Goal: Information Seeking & Learning: Learn about a topic

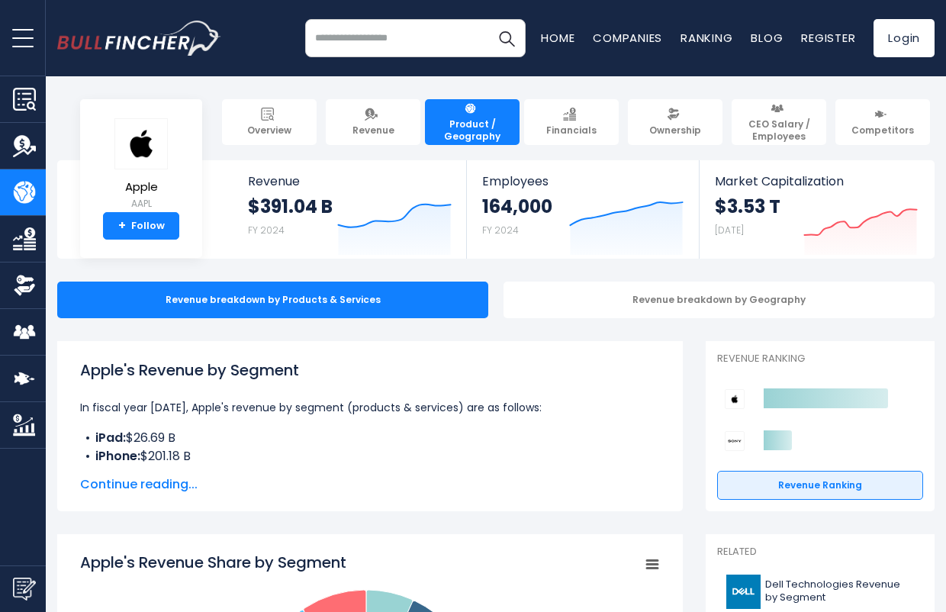
click at [353, 41] on input "search" at bounding box center [415, 38] width 221 height 38
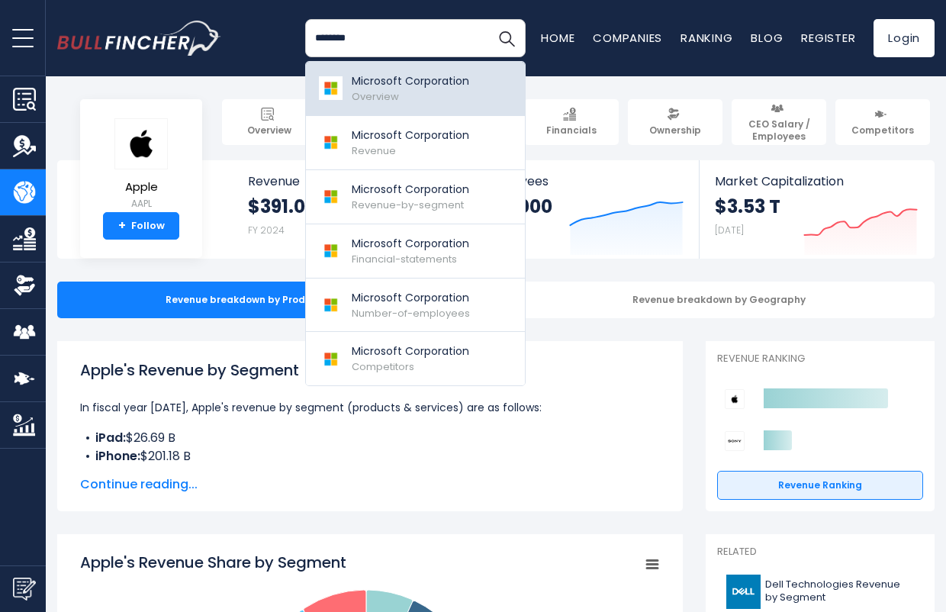
type input "********"
click at [382, 85] on p "Microsoft Corporation" at bounding box center [410, 81] width 117 height 16
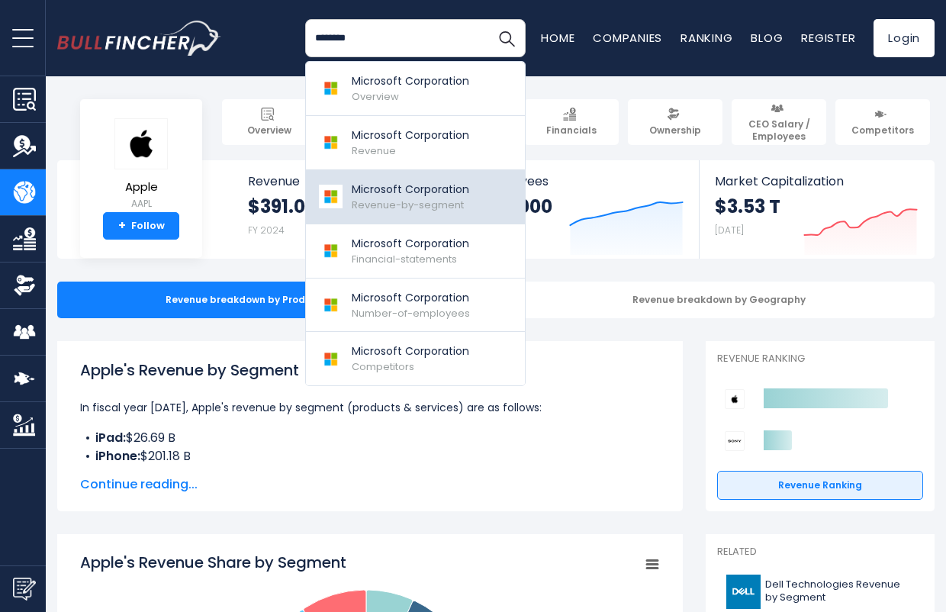
click at [391, 191] on p "Microsoft Corporation" at bounding box center [410, 190] width 117 height 16
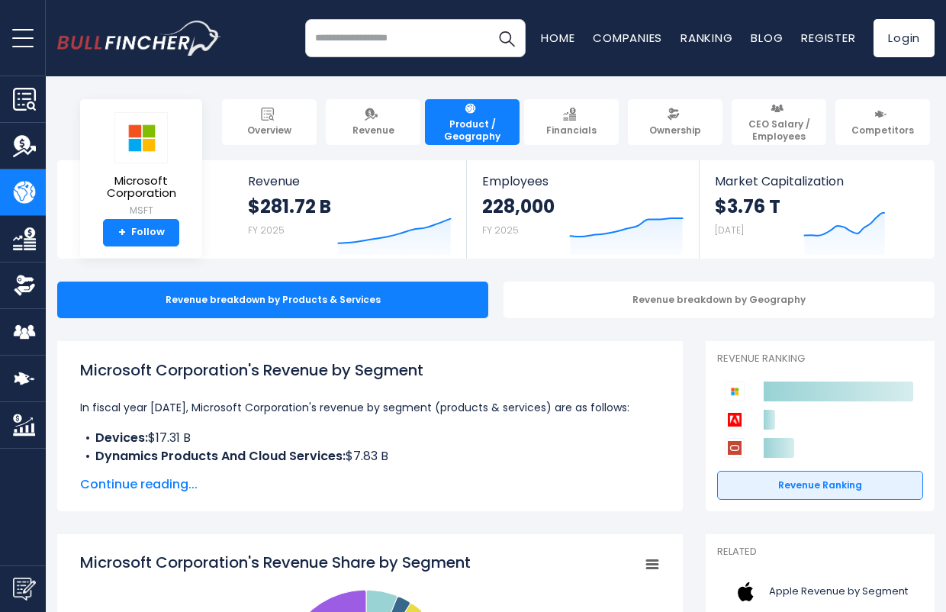
click at [134, 485] on span "Continue reading..." at bounding box center [370, 484] width 580 height 18
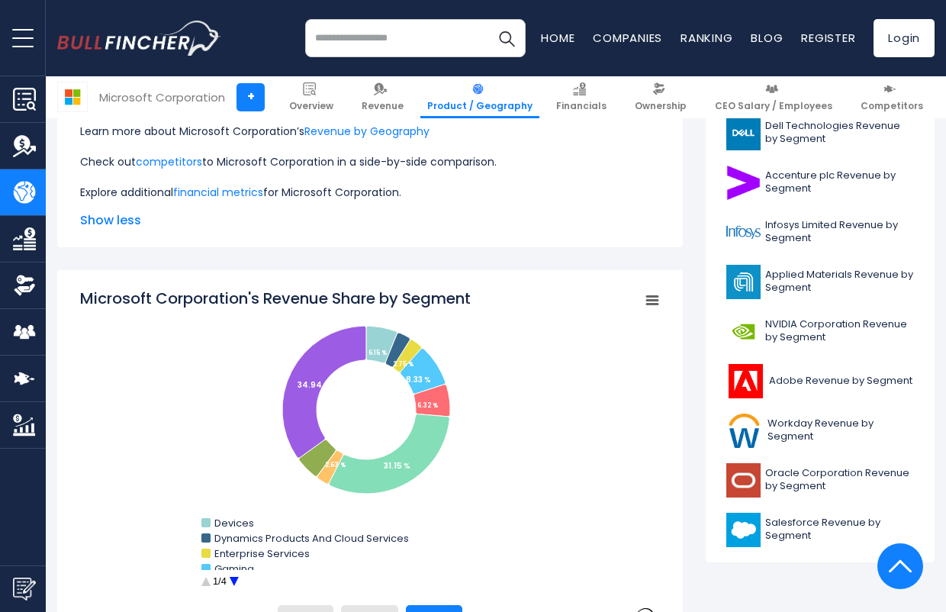
scroll to position [677, 0]
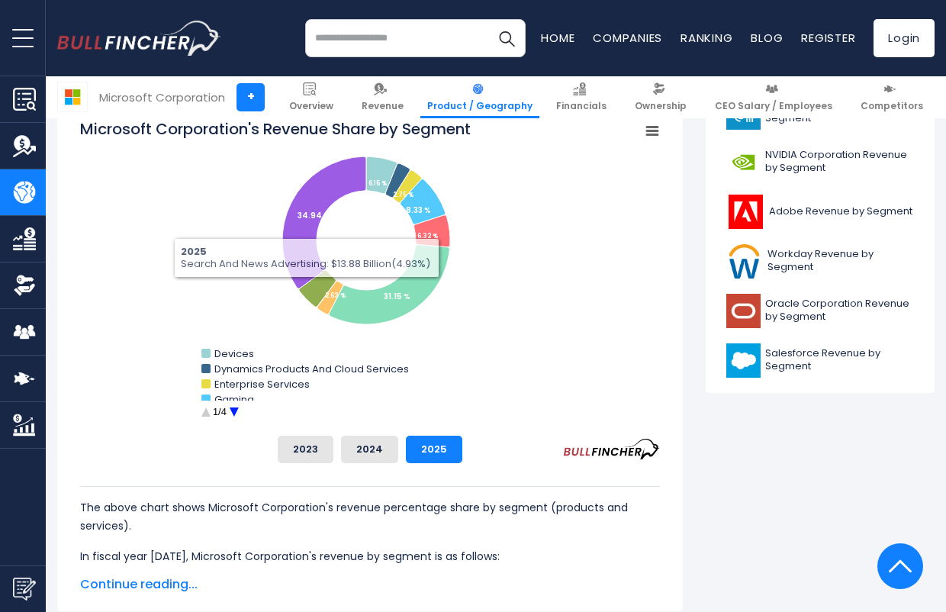
click at [230, 410] on circle "Microsoft Corporation's Revenue Share by Segment" at bounding box center [234, 413] width 24 height 24
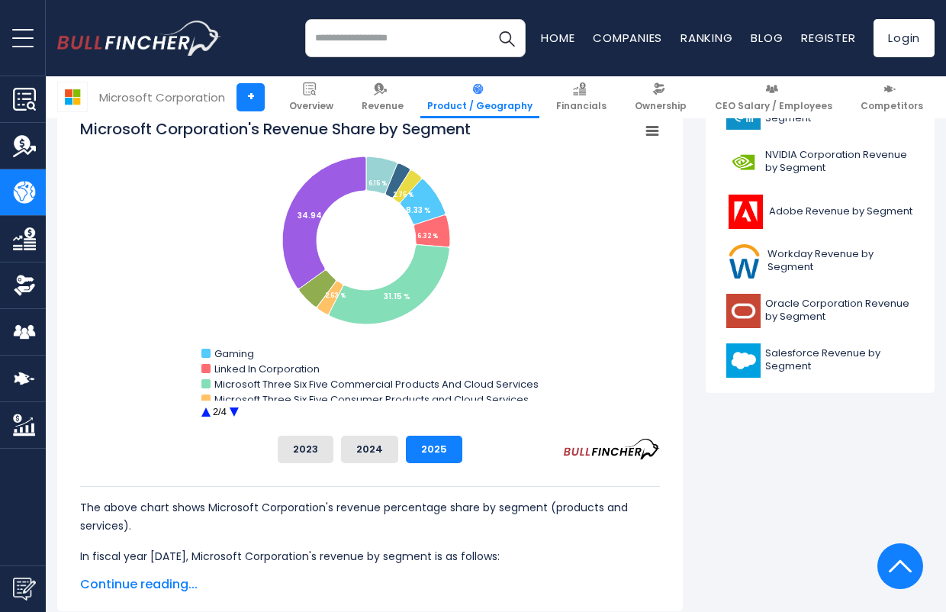
click at [230, 410] on circle "Microsoft Corporation's Revenue Share by Segment" at bounding box center [234, 413] width 24 height 24
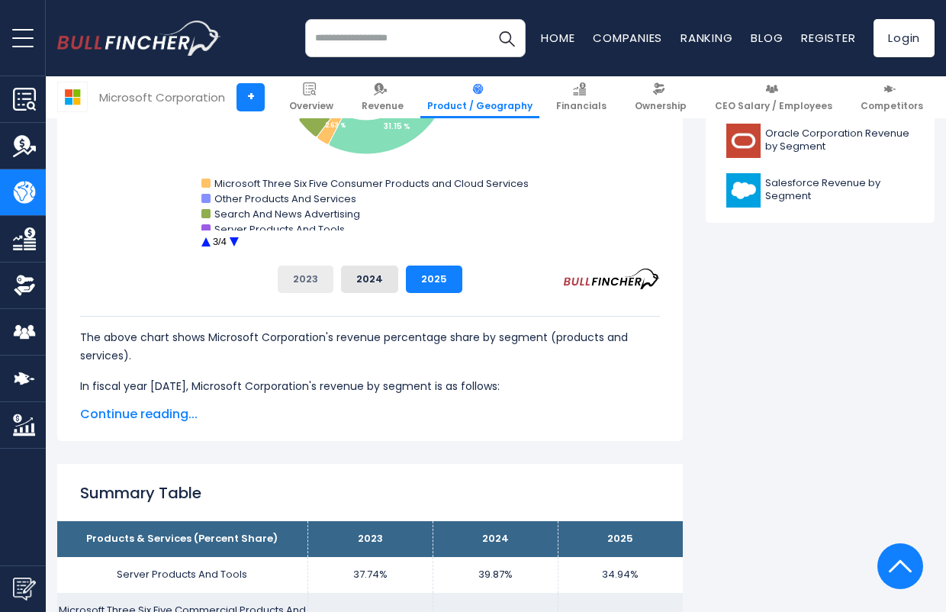
scroll to position [593, 0]
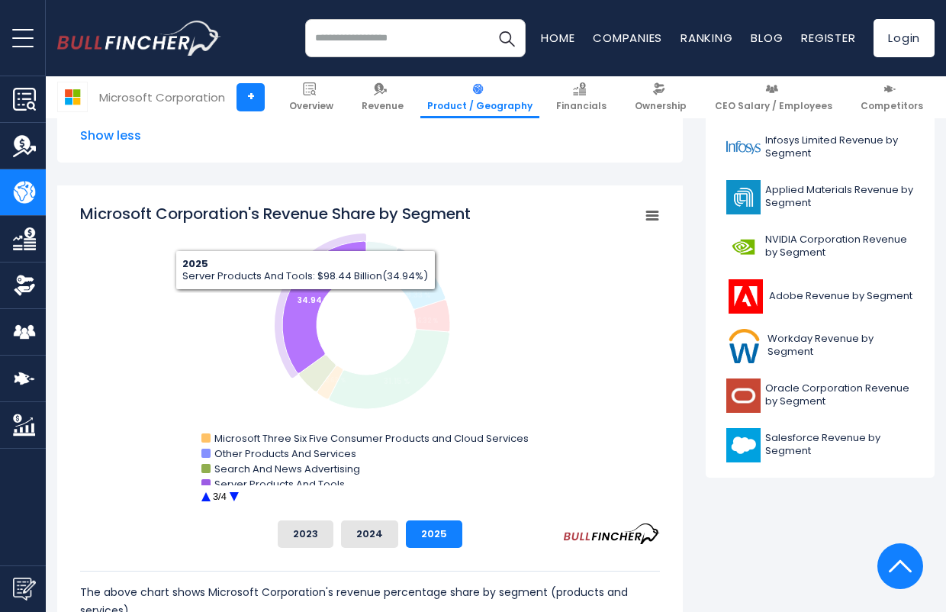
click at [306, 301] on tspan "34.94 %" at bounding box center [314, 299] width 33 height 11
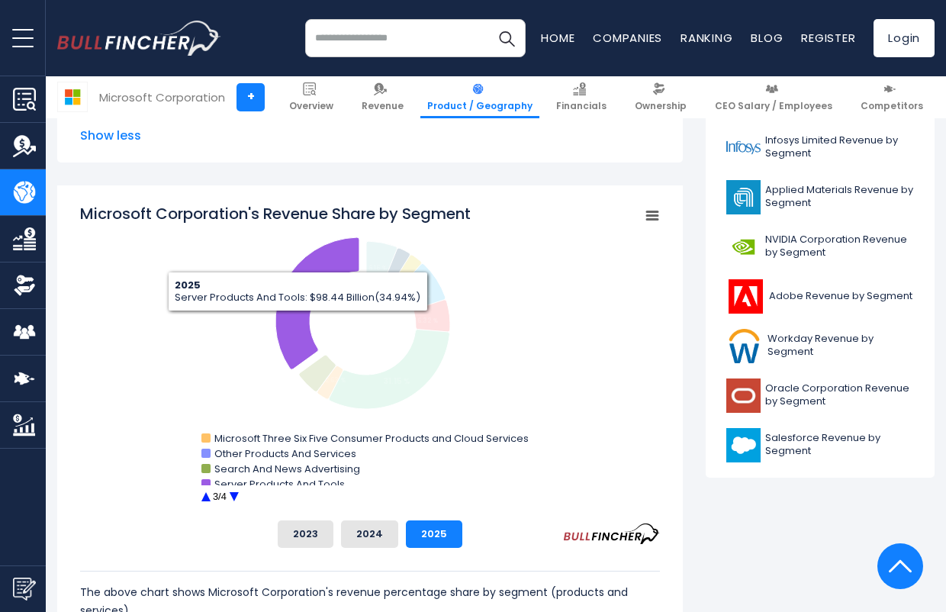
click at [299, 322] on icon "Microsoft Corporation's Revenue Share by Segment" at bounding box center [317, 303] width 84 height 132
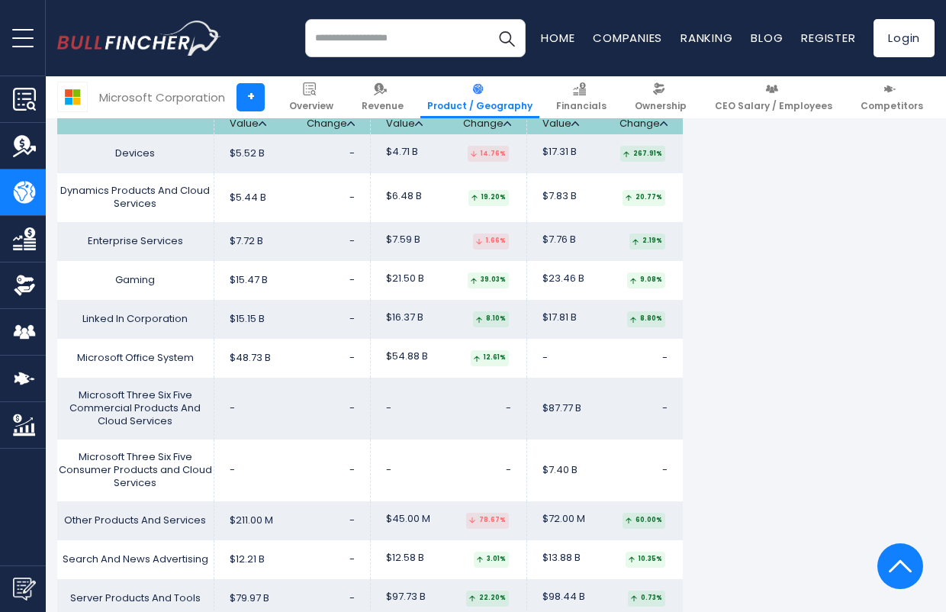
scroll to position [2966, 0]
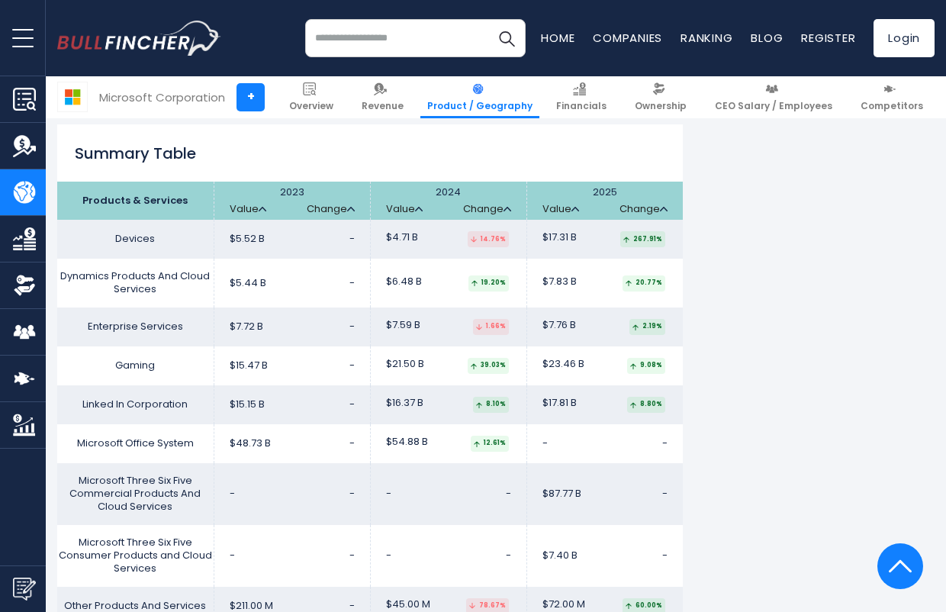
click at [125, 220] on td "Devices" at bounding box center [135, 239] width 156 height 39
click at [563, 358] on span "$23.46 B" at bounding box center [563, 364] width 42 height 13
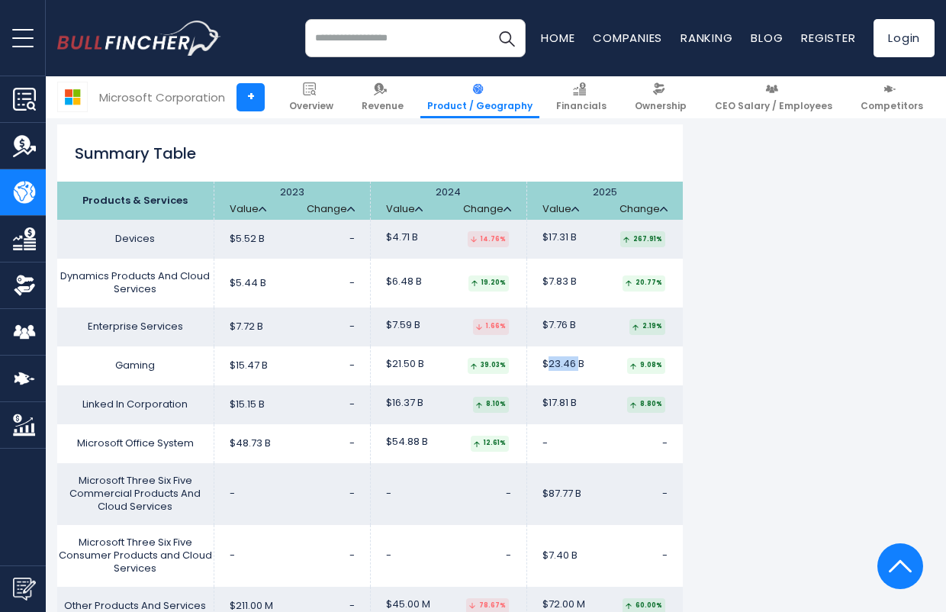
click at [563, 358] on span "$23.46 B" at bounding box center [563, 364] width 42 height 13
click at [644, 203] on link "Change" at bounding box center [643, 209] width 48 height 13
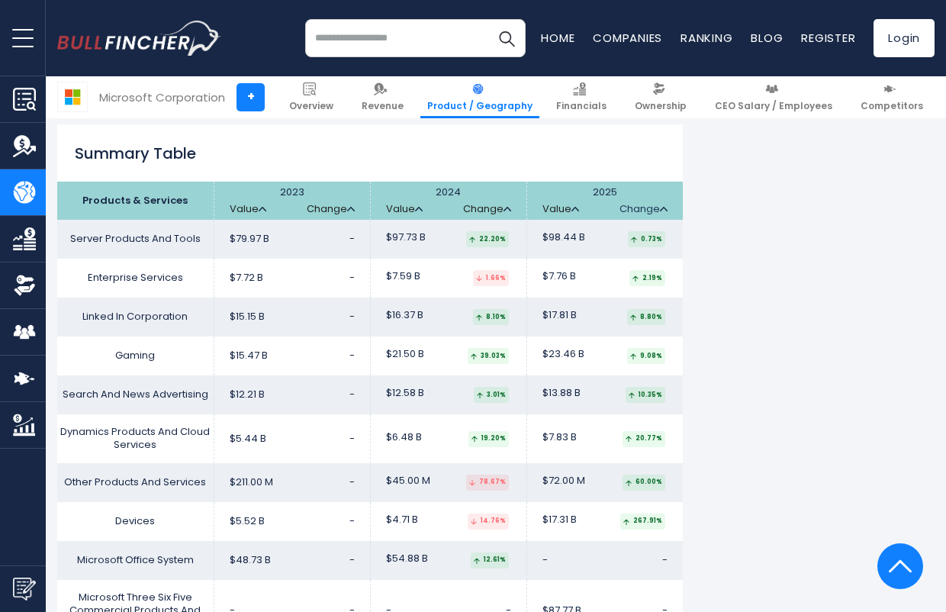
click at [645, 203] on link "Change" at bounding box center [643, 209] width 48 height 13
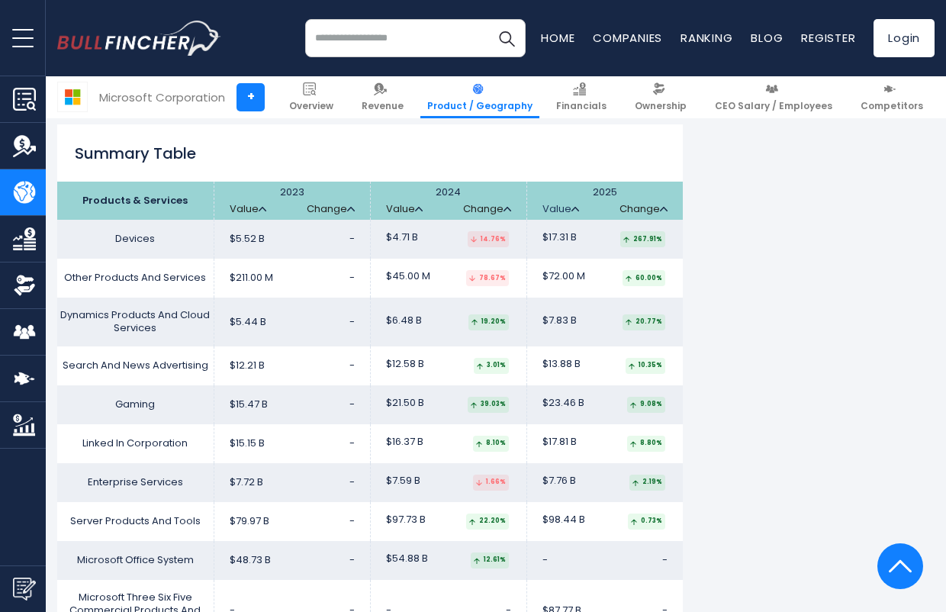
click at [562, 203] on link "Value" at bounding box center [560, 209] width 37 height 13
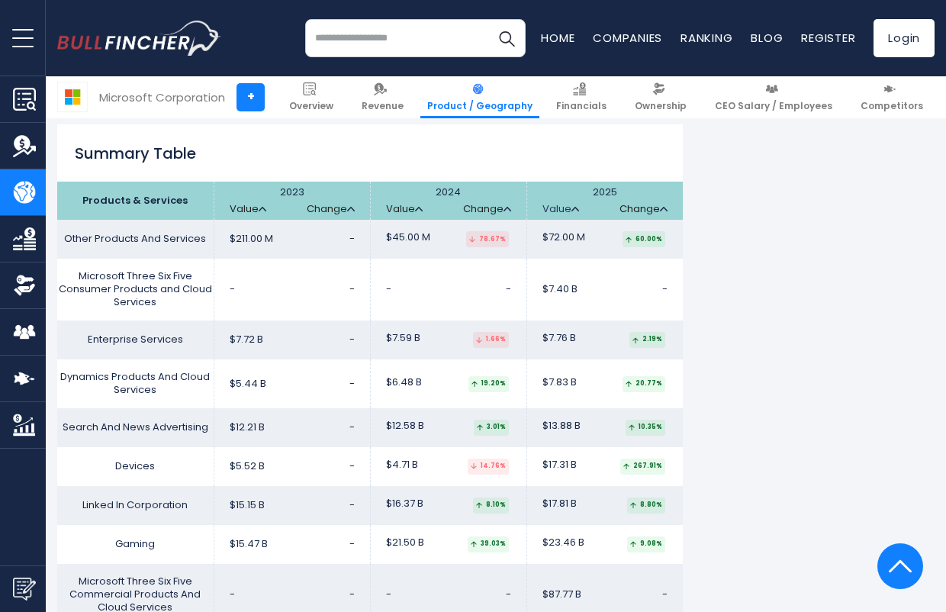
click at [568, 203] on link "Value" at bounding box center [560, 209] width 37 height 13
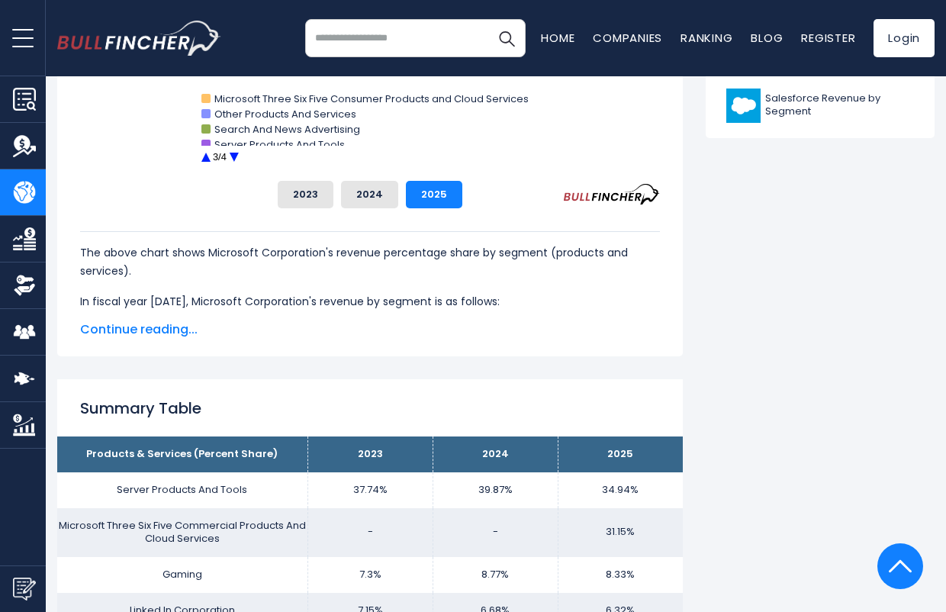
scroll to position [0, 0]
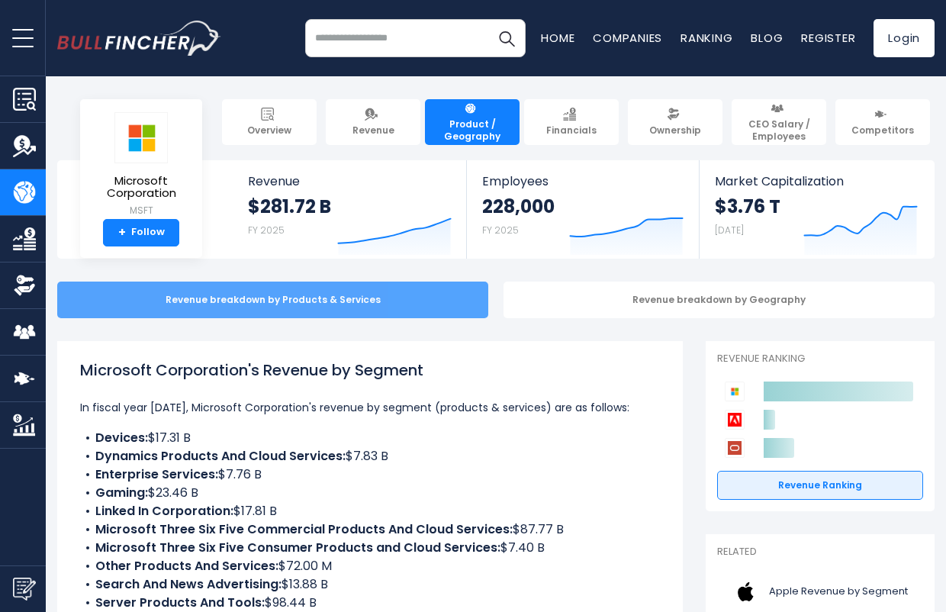
click at [184, 302] on div "Revenue breakdown by Products & Services" at bounding box center [272, 300] width 431 height 37
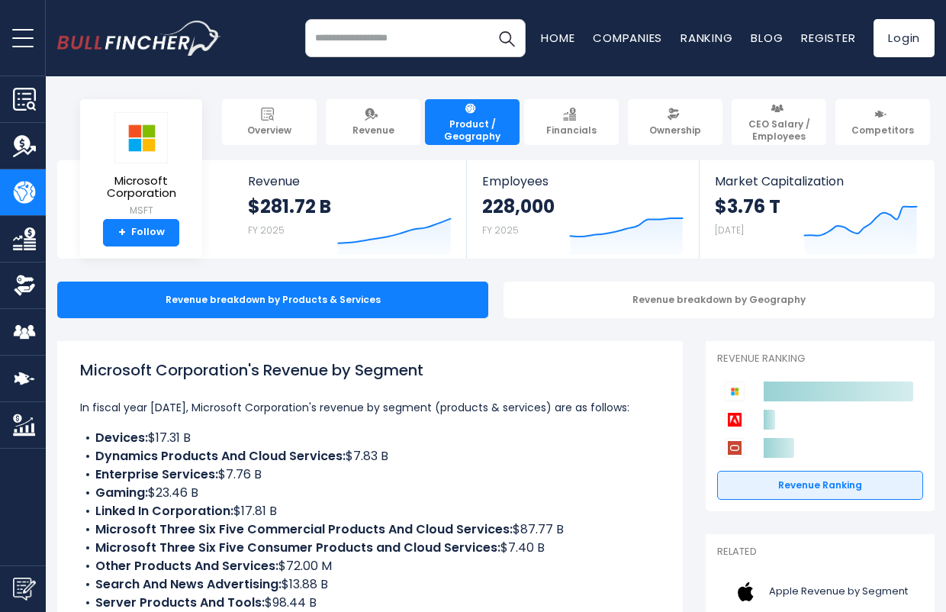
click at [105, 370] on h1 "Microsoft Corporation's Revenue by Segment" at bounding box center [370, 370] width 580 height 23
drag, startPoint x: 382, startPoint y: 355, endPoint x: 385, endPoint y: 346, distance: 9.6
click at [384, 347] on div "Microsoft Corporation's Revenue by Segment In fiscal year [DATE], Microsoft Cor…" at bounding box center [370, 548] width 626 height 414
copy h1 "Microsoft Corporation's Revenue by Segment"
